Goal: Task Accomplishment & Management: Manage account settings

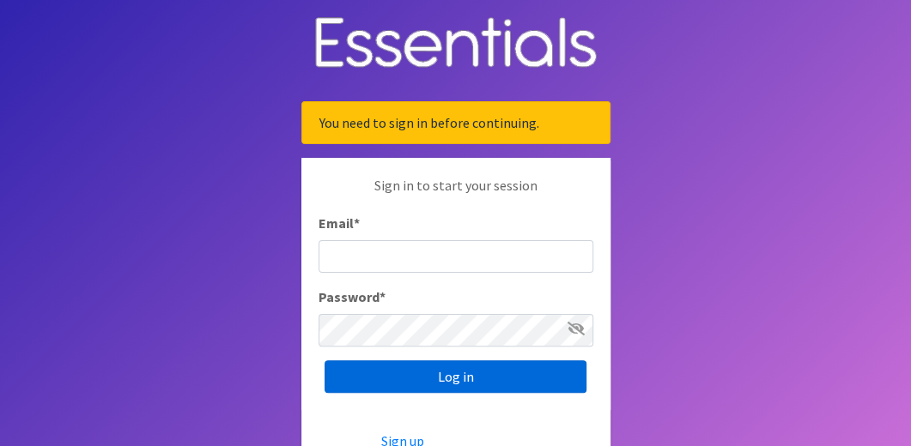
type input "Diaper Depot"
drag, startPoint x: 475, startPoint y: 372, endPoint x: 462, endPoint y: 365, distance: 15.8
click at [475, 372] on input "Log in" at bounding box center [455, 376] width 262 height 33
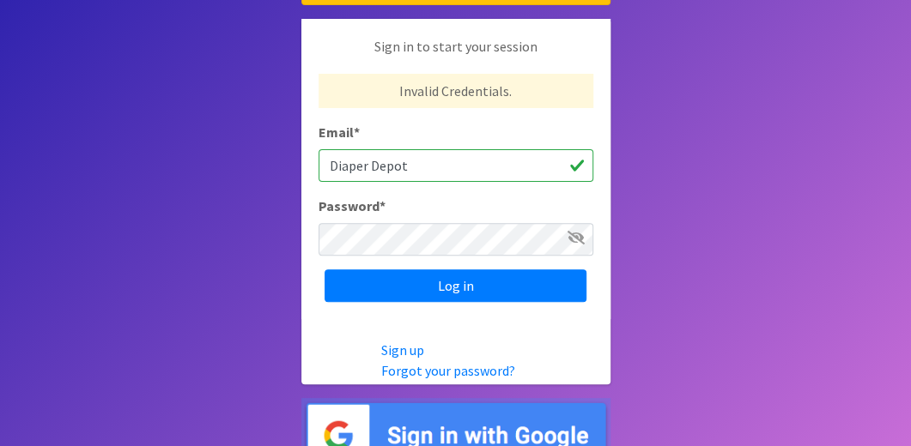
scroll to position [164, 0]
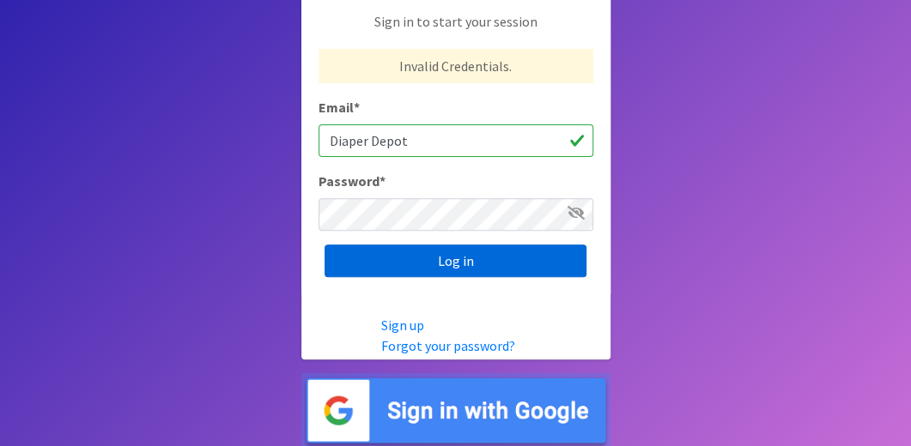
click at [467, 261] on input "Log in" at bounding box center [455, 261] width 262 height 33
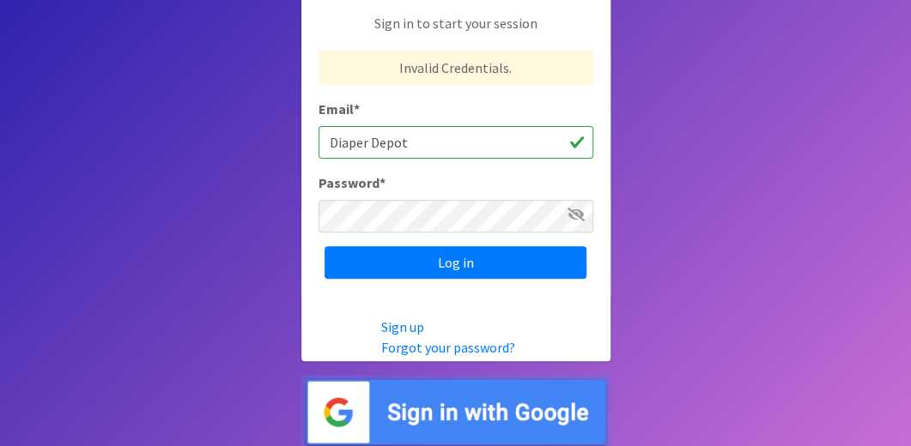
scroll to position [164, 0]
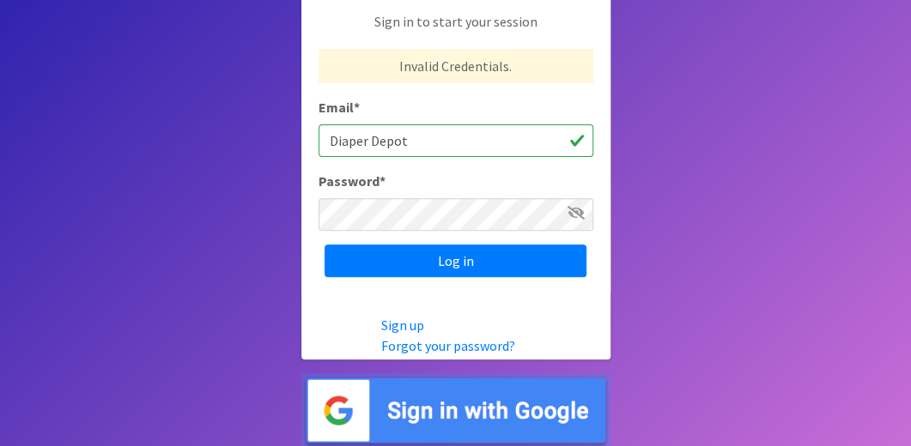
click at [508, 399] on img at bounding box center [455, 410] width 309 height 75
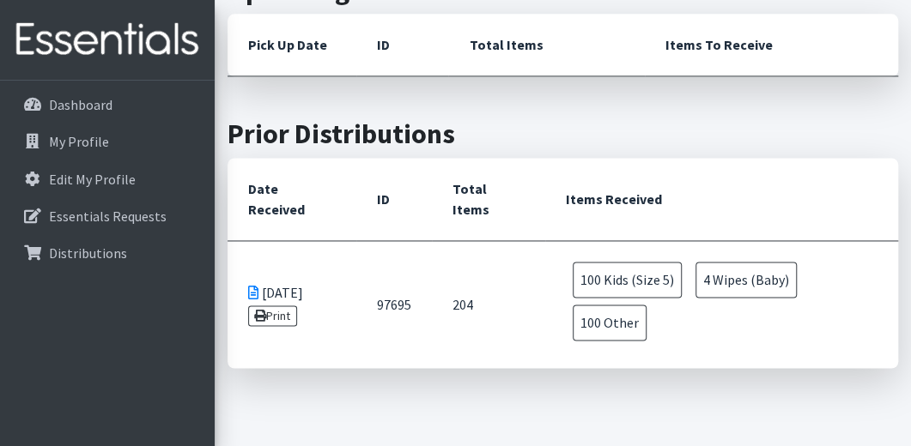
scroll to position [1030, 0]
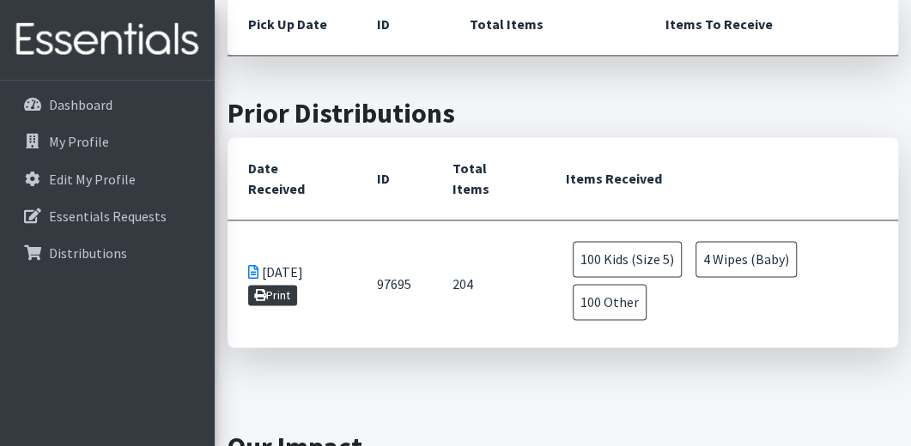
click at [287, 285] on link "Print" at bounding box center [272, 295] width 49 height 21
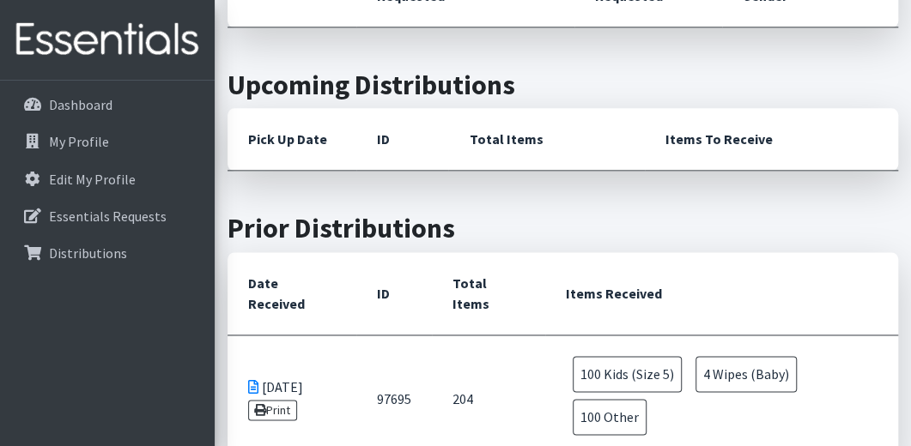
scroll to position [944, 0]
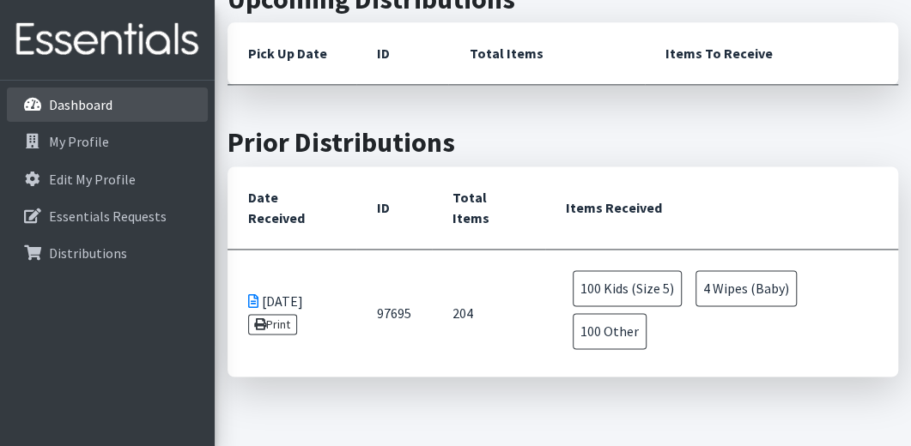
click at [91, 106] on p "Dashboard" at bounding box center [81, 104] width 64 height 17
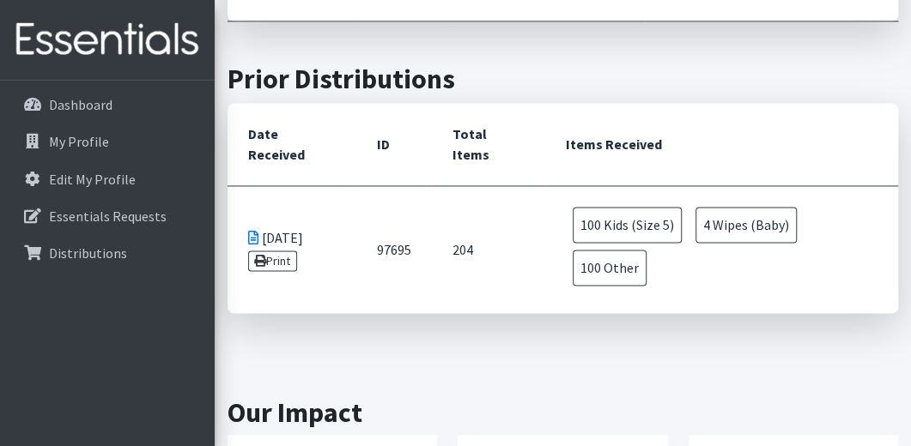
scroll to position [836, 0]
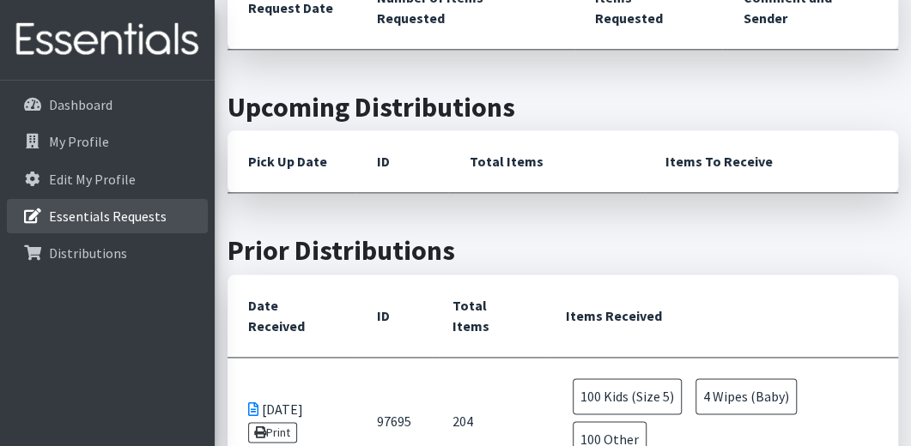
click at [134, 211] on p "Essentials Requests" at bounding box center [108, 216] width 118 height 17
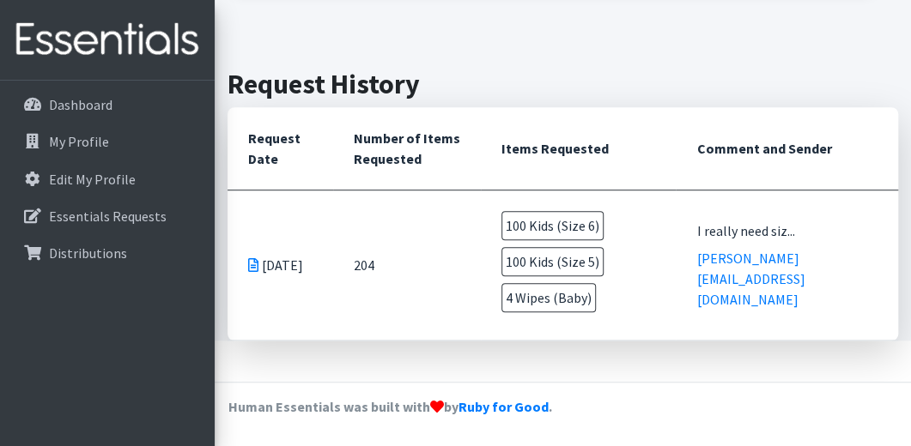
scroll to position [396, 0]
